Goal: Information Seeking & Learning: Find specific fact

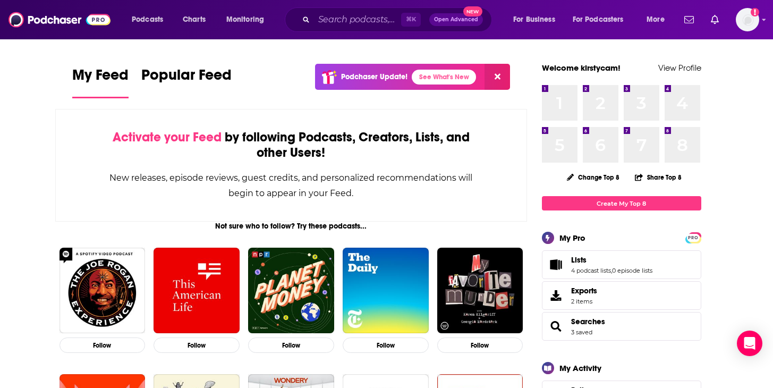
click at [596, 320] on span "Searches" at bounding box center [588, 322] width 34 height 10
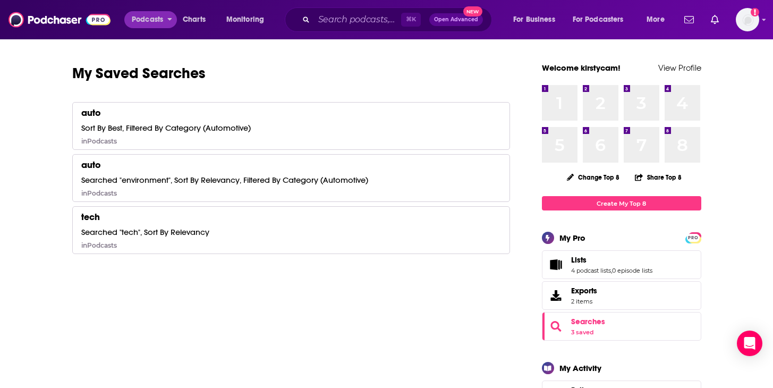
click at [150, 19] on span "Podcasts" at bounding box center [147, 19] width 31 height 15
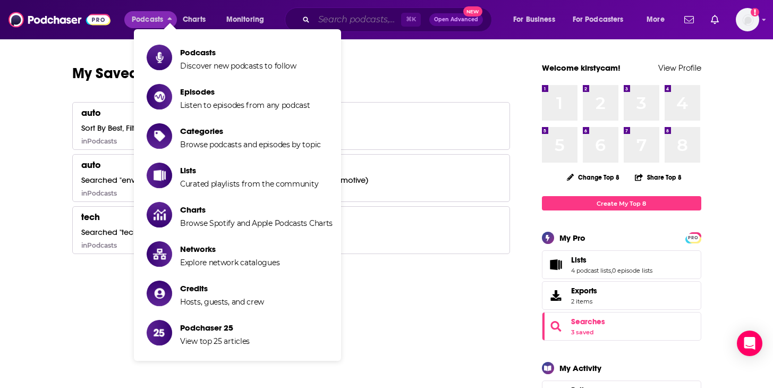
click at [376, 23] on input "Search podcasts, credits, & more..." at bounding box center [357, 19] width 87 height 17
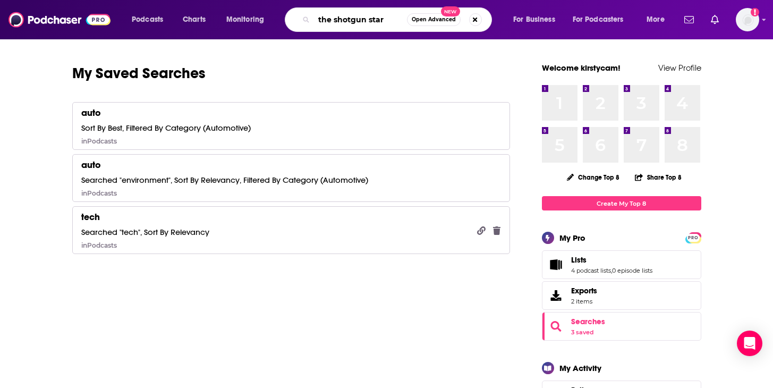
type input "the shotgun start"
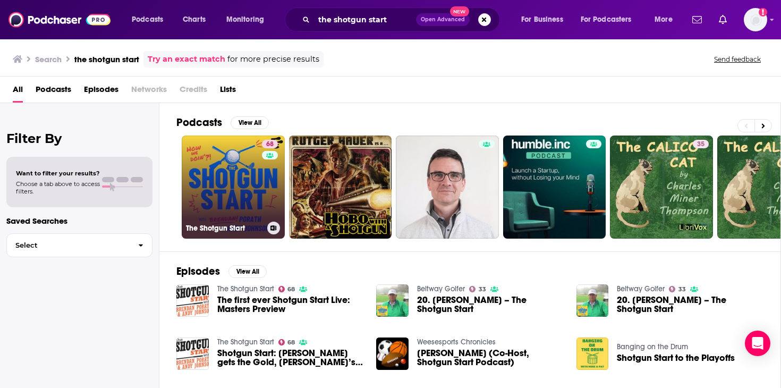
click at [242, 192] on link "68 The Shotgun Start" at bounding box center [233, 186] width 103 height 103
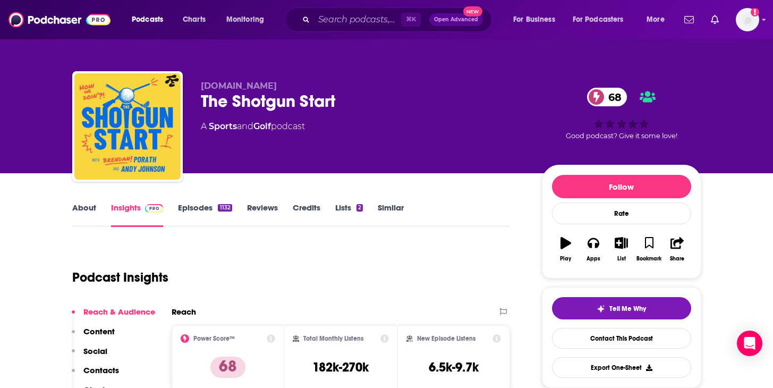
click at [209, 205] on link "Episodes 1132" at bounding box center [205, 214] width 54 height 24
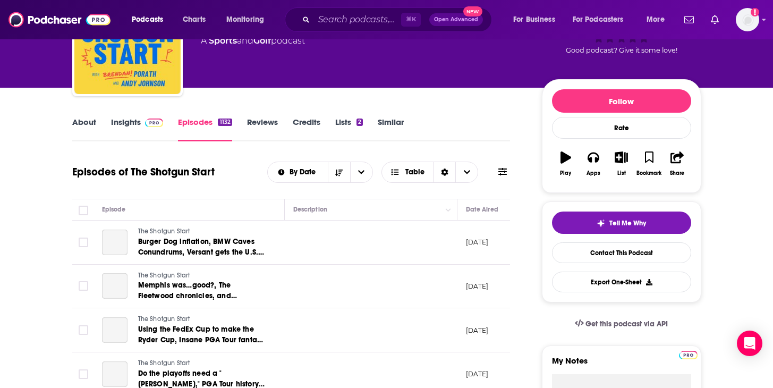
scroll to position [106, 0]
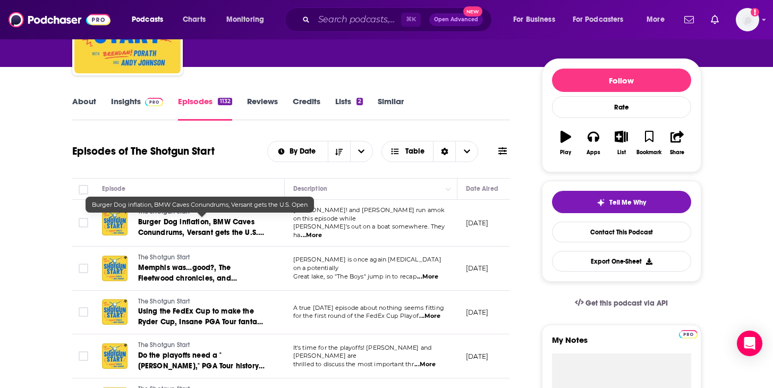
click at [235, 222] on span "Burger Dog inflation, BMW Caves Conundrums, Versant gets the U.S. Open" at bounding box center [201, 232] width 126 height 30
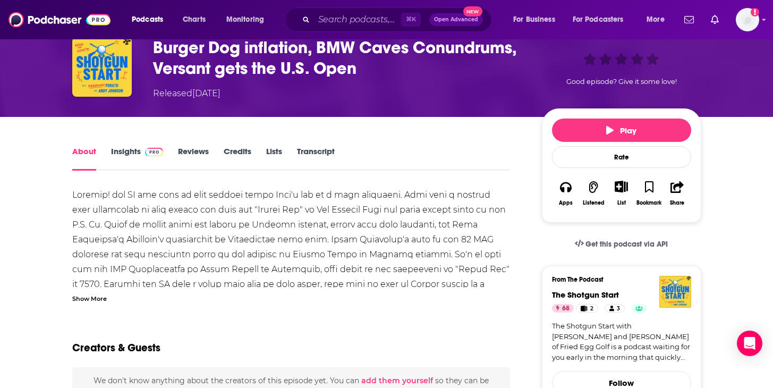
scroll to position [75, 0]
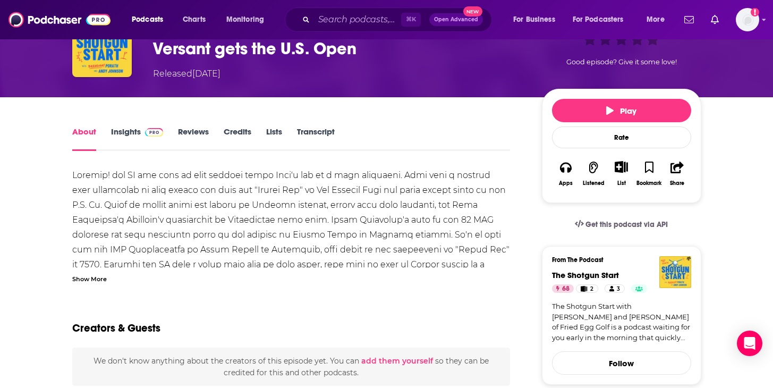
click at [308, 139] on link "Transcript" at bounding box center [316, 138] width 38 height 24
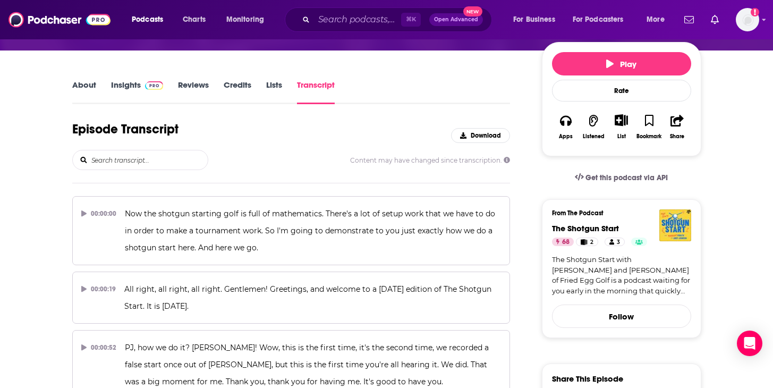
scroll to position [141, 0]
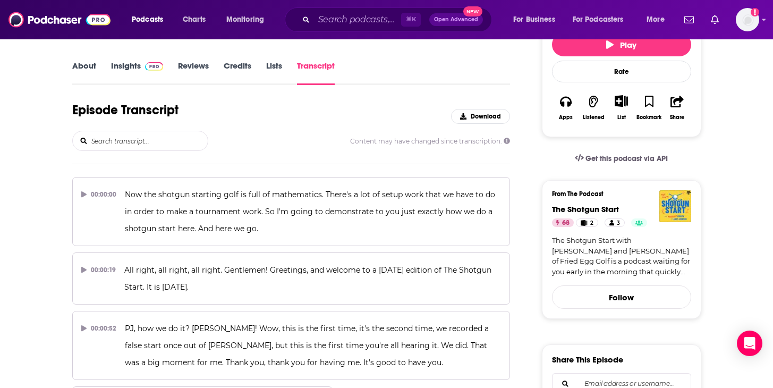
click at [167, 143] on input "search" at bounding box center [148, 140] width 117 height 19
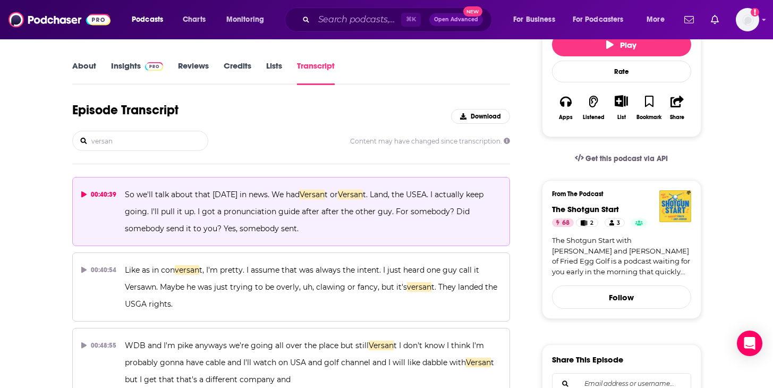
type input "versant"
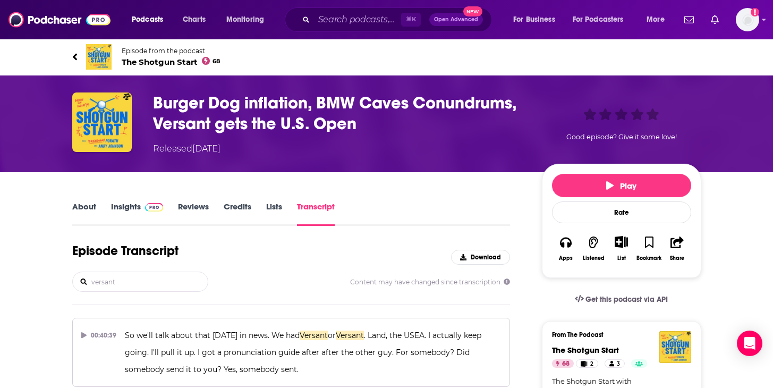
scroll to position [0, 0]
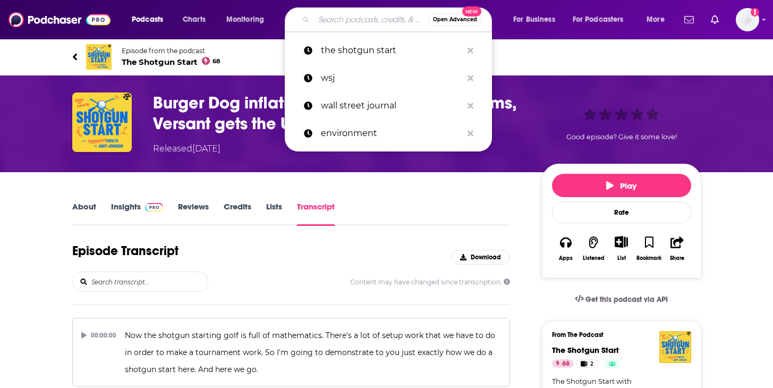
click at [369, 21] on input "Search podcasts, credits, & more..." at bounding box center [371, 19] width 114 height 17
click at [383, 20] on input "Search podcasts, credits, & more..." at bounding box center [371, 19] width 114 height 17
click at [381, 27] on input "Search podcasts, credits, & more..." at bounding box center [371, 19] width 114 height 17
click at [764, 21] on icon "Show profile menu" at bounding box center [764, 20] width 4 height 2
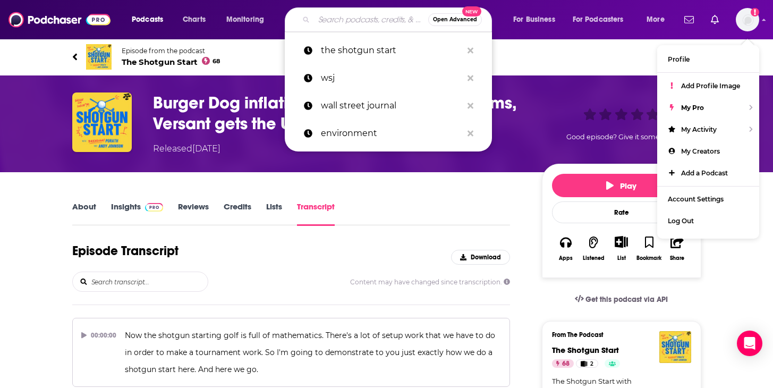
click at [340, 23] on input "Search podcasts, credits, & more..." at bounding box center [371, 19] width 114 height 17
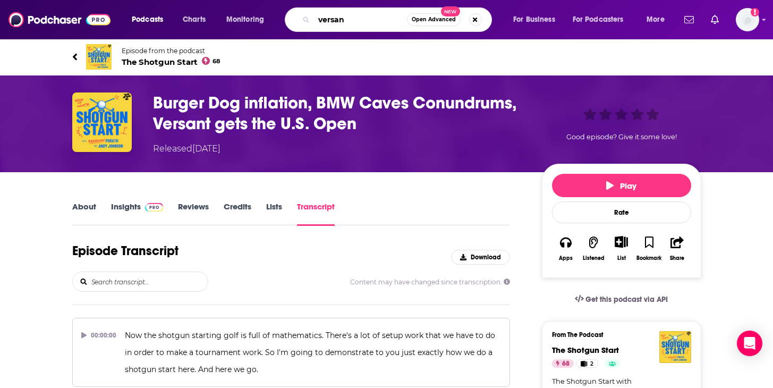
type input "versant"
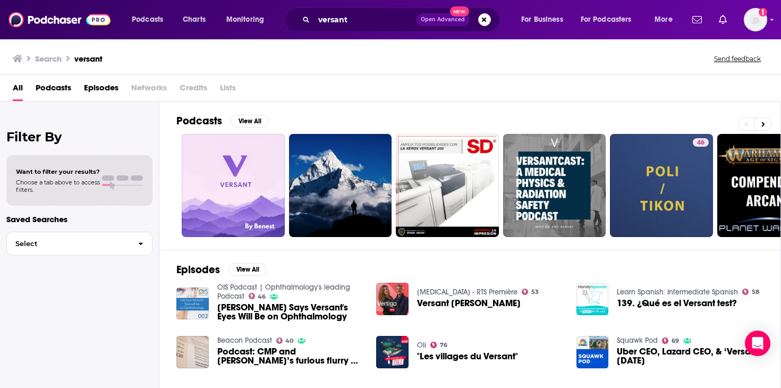
click at [19, 90] on span "All" at bounding box center [18, 90] width 10 height 22
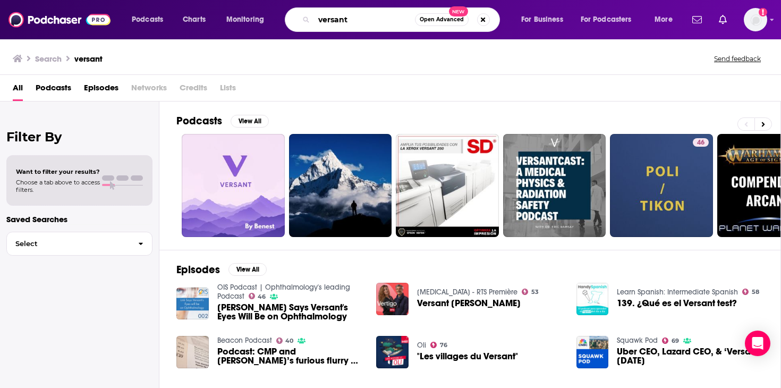
click at [388, 22] on input "versant" at bounding box center [364, 19] width 101 height 17
click at [488, 21] on button "Search podcasts, credits, & more..." at bounding box center [483, 19] width 13 height 13
